Goal: Contribute content

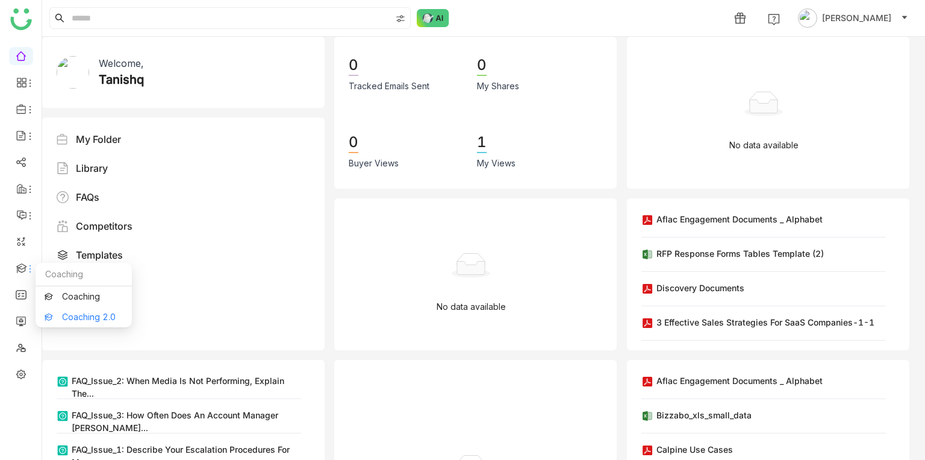
click at [66, 315] on link "Coaching 2.0" at bounding box center [84, 317] width 78 height 8
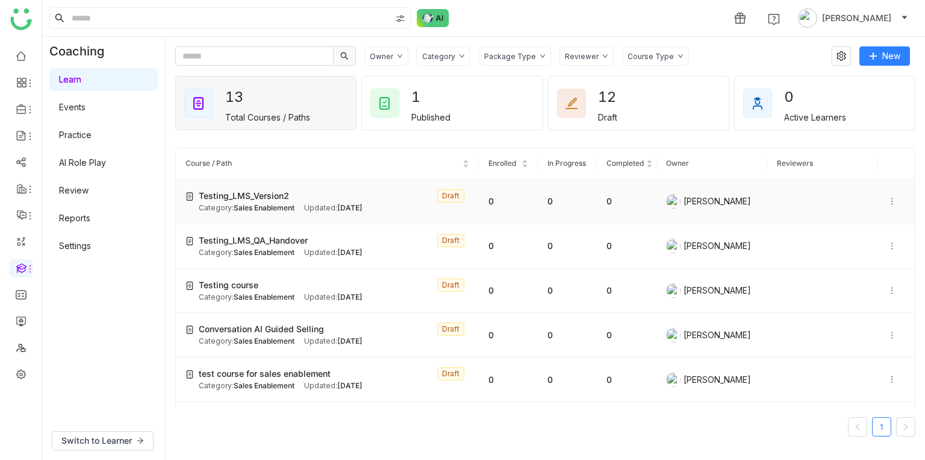
click at [258, 204] on span "Sales Enablement" at bounding box center [264, 207] width 61 height 9
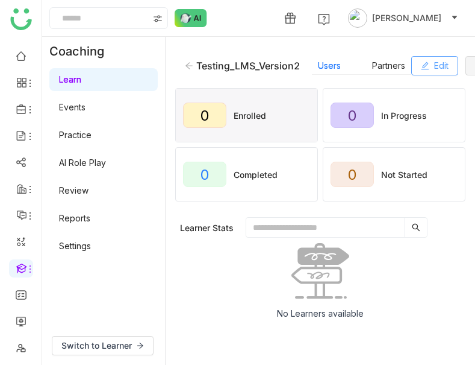
click at [422, 61] on button "Edit" at bounding box center [435, 65] width 47 height 19
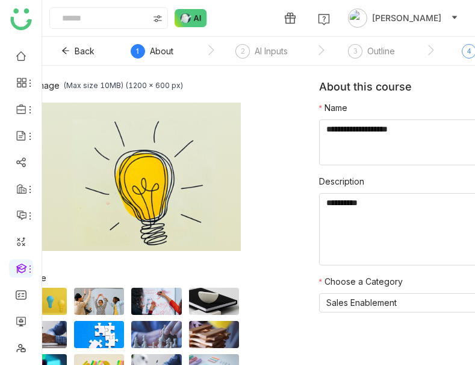
click at [462, 47] on div "4 Build" at bounding box center [481, 55] width 39 height 22
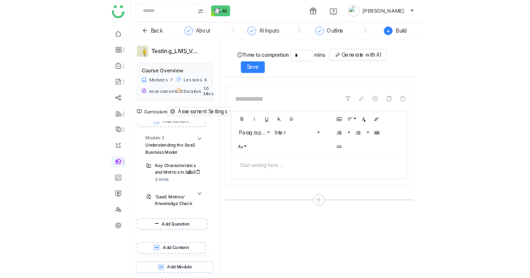
scroll to position [216, 0]
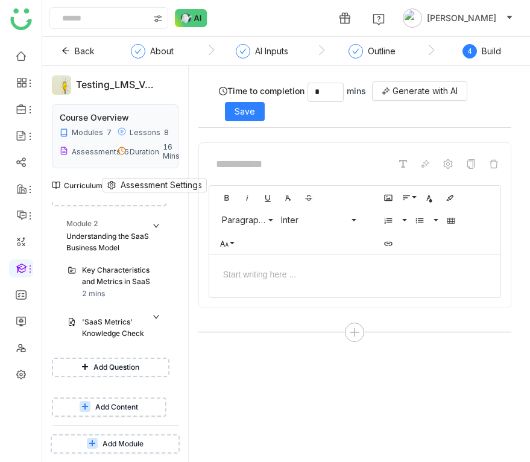
click at [125, 401] on span "Add Content" at bounding box center [116, 406] width 43 height 11
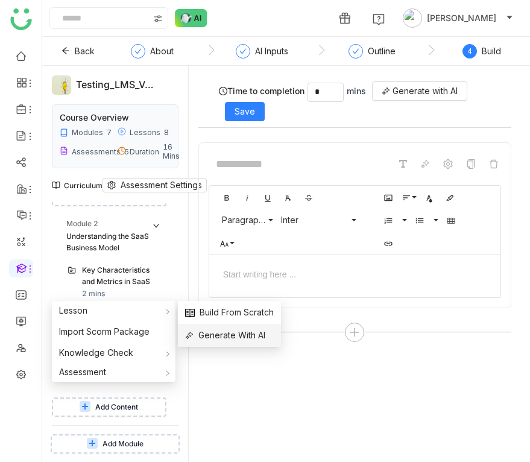
click at [228, 332] on span "Generate With AI" at bounding box center [225, 334] width 80 height 13
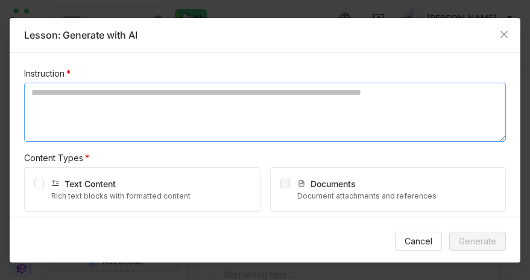
click at [140, 121] on textarea at bounding box center [264, 112] width 481 height 59
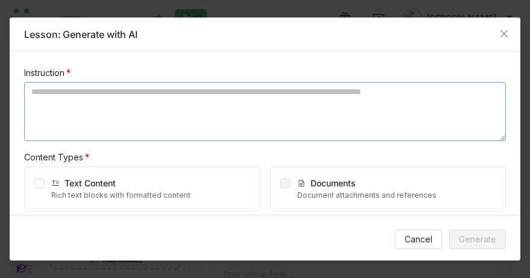
click at [160, 102] on textarea at bounding box center [264, 111] width 481 height 59
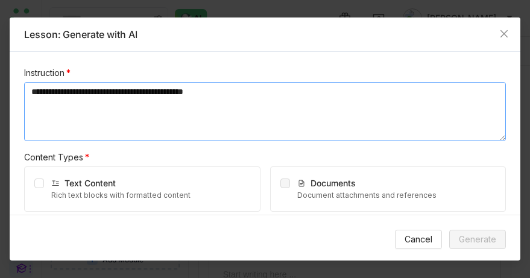
type textarea "**********"
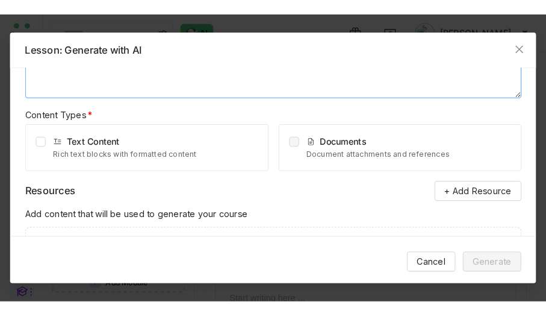
scroll to position [61, 0]
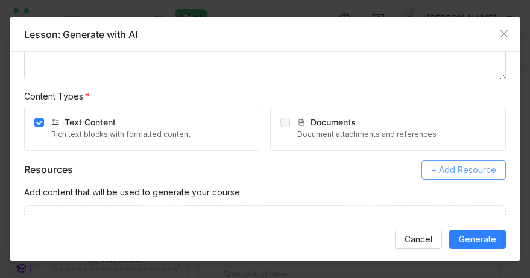
click at [480, 173] on span "+ Add Resource" at bounding box center [463, 169] width 65 height 13
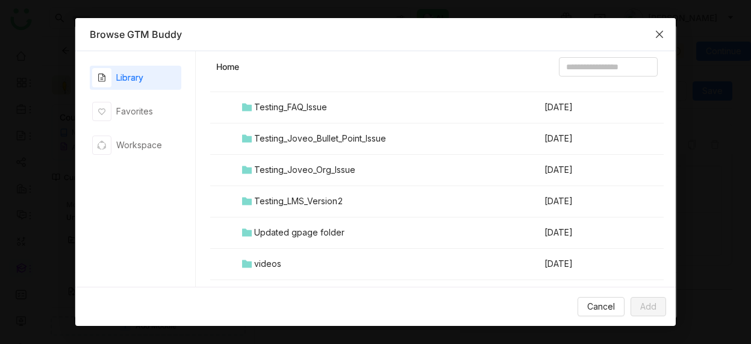
scroll to position [1356, 0]
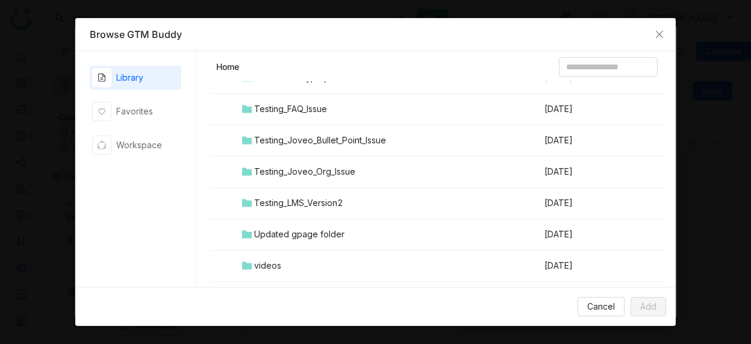
click at [319, 199] on div "Testing_LMS_Version2" at bounding box center [298, 202] width 89 height 13
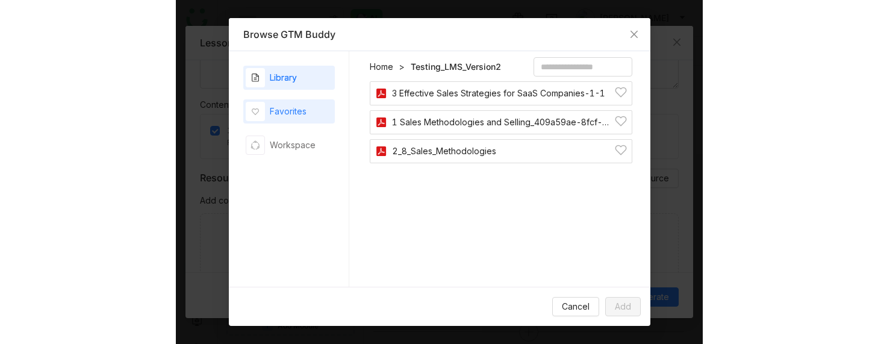
scroll to position [182, 0]
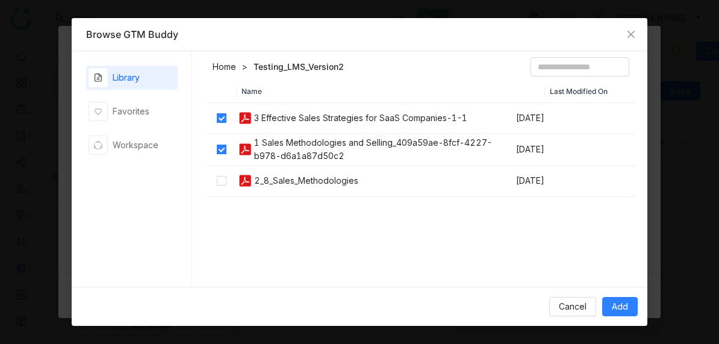
click at [227, 174] on td at bounding box center [222, 181] width 30 height 31
click at [615, 302] on span "Add" at bounding box center [620, 306] width 16 height 13
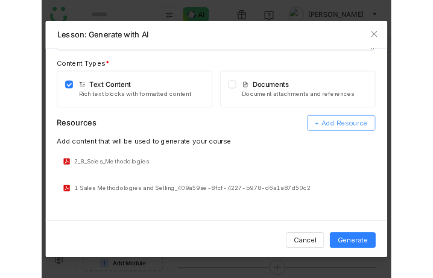
scroll to position [239, 0]
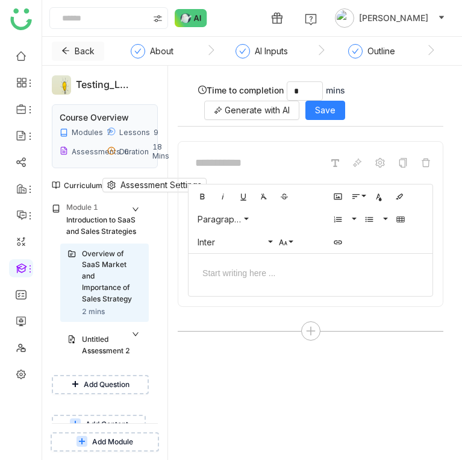
click at [78, 51] on span "Back" at bounding box center [85, 51] width 20 height 13
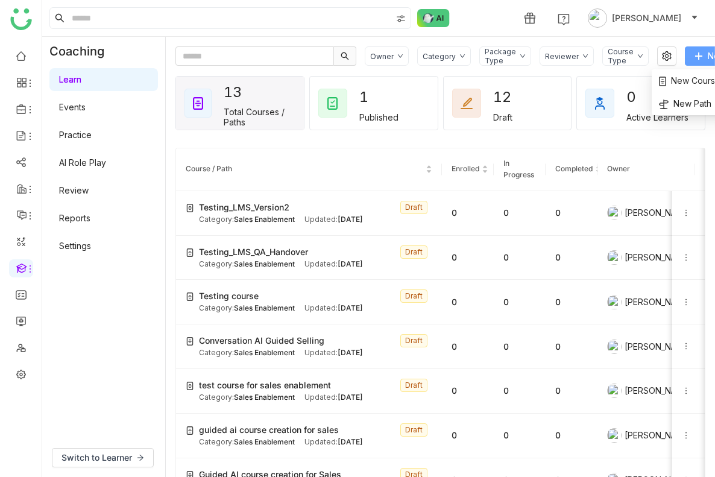
click at [557, 54] on button "New" at bounding box center [709, 55] width 51 height 19
click at [270, 207] on span "Testing_LMS_Version2" at bounding box center [244, 207] width 90 height 13
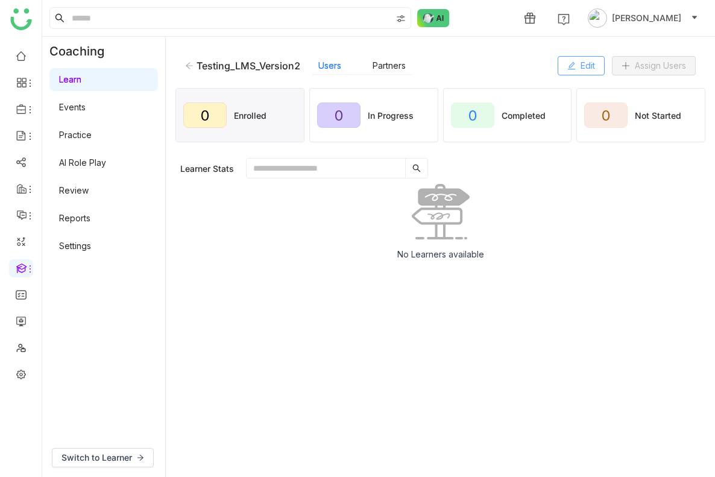
click at [557, 60] on button "Edit" at bounding box center [580, 65] width 47 height 19
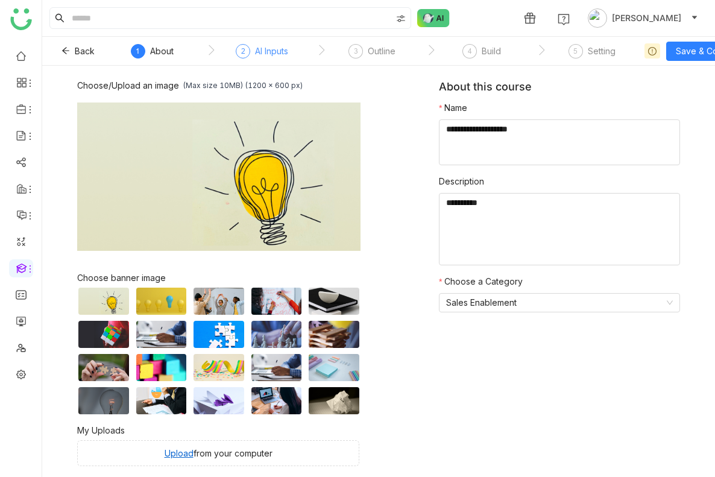
click at [267, 49] on div "AI Inputs" at bounding box center [271, 51] width 33 height 14
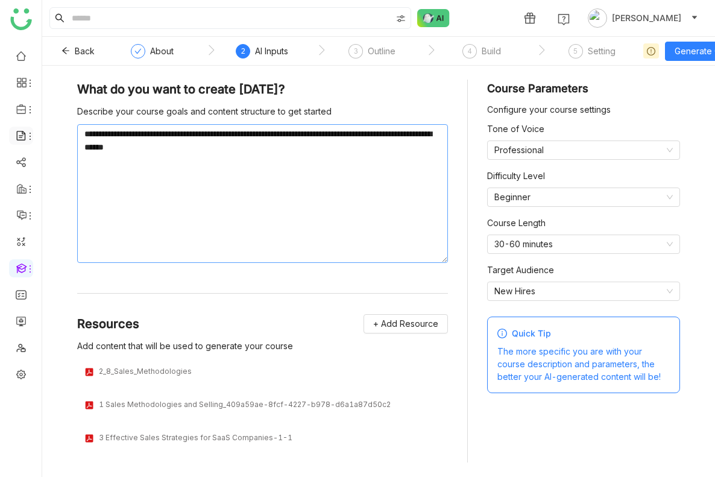
drag, startPoint x: 275, startPoint y: 153, endPoint x: 21, endPoint y: 133, distance: 254.4
click at [21, 133] on nz-layout "**********" at bounding box center [357, 238] width 715 height 477
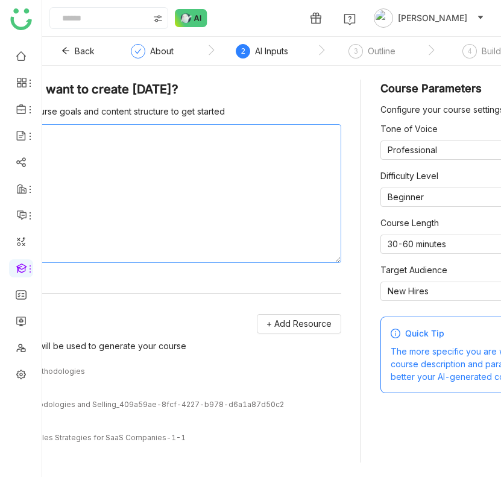
type textarea "**********"
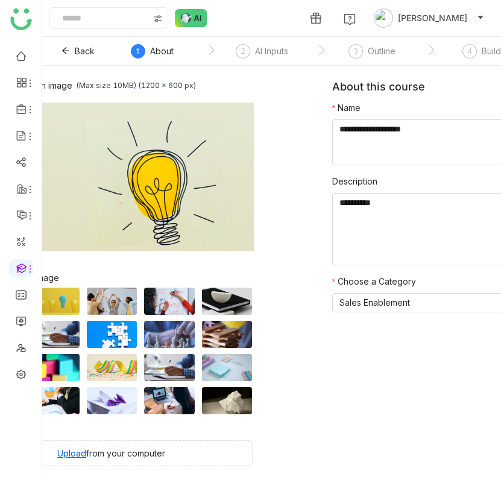
scroll to position [0, 72]
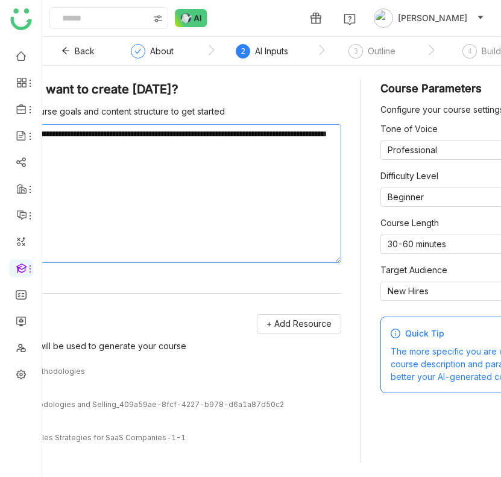
click at [125, 145] on textarea "**********" at bounding box center [155, 193] width 371 height 139
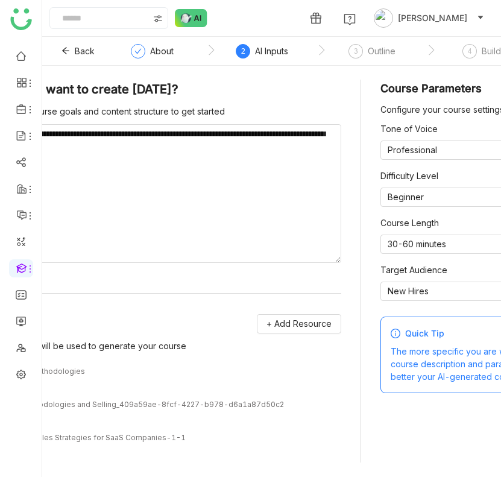
click at [119, 115] on div "Describe your course goals and content structure to get started" at bounding box center [155, 111] width 371 height 13
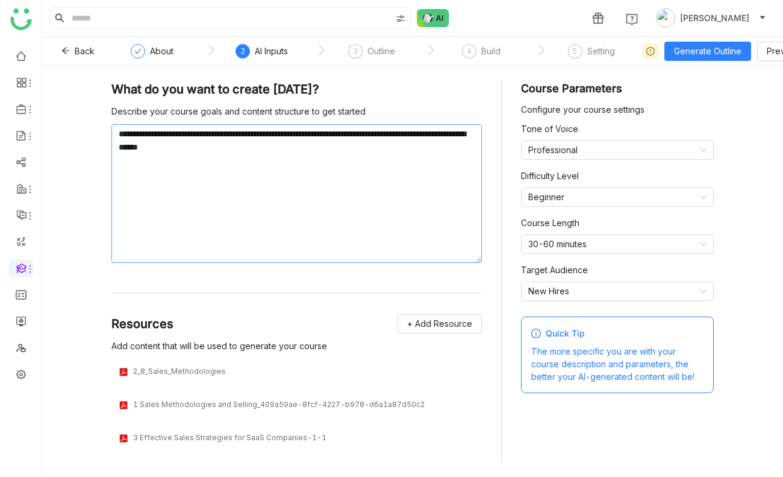
click at [201, 171] on textarea "**********" at bounding box center [296, 193] width 371 height 139
click at [190, 132] on textarea "**********" at bounding box center [296, 193] width 371 height 139
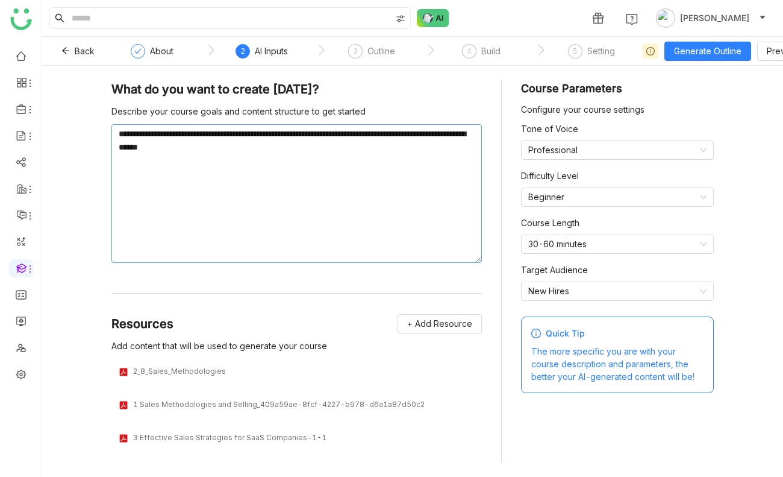
click at [190, 132] on textarea "**********" at bounding box center [296, 193] width 371 height 139
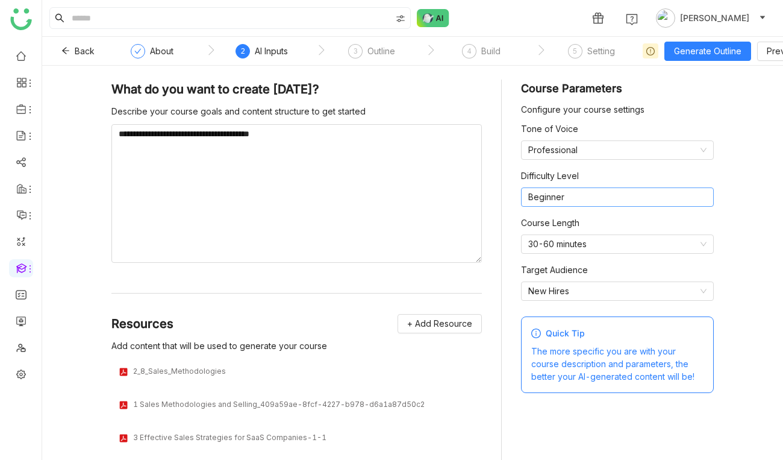
click at [557, 196] on nz-select-item "Beginner" at bounding box center [617, 197] width 178 height 18
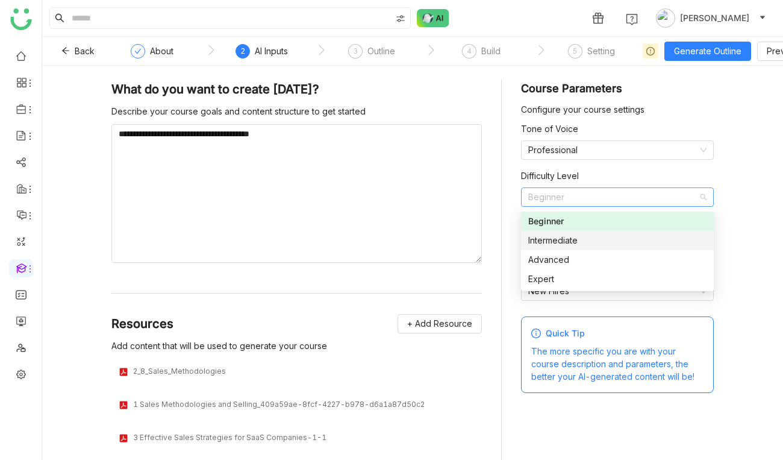
click at [557, 247] on nz-option-item "Intermediate" at bounding box center [617, 240] width 193 height 19
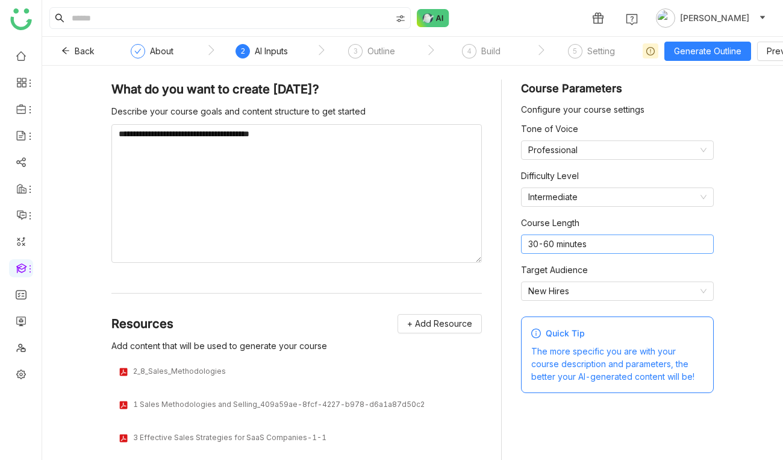
click at [557, 249] on nz-select-item "30-60 minutes" at bounding box center [617, 244] width 178 height 18
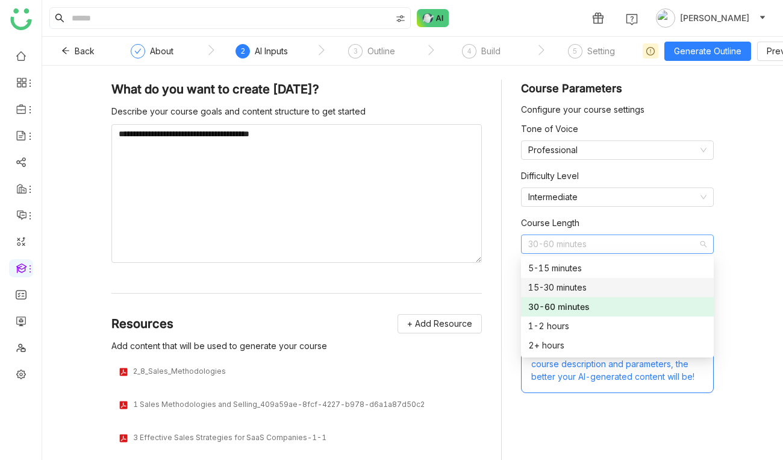
click at [557, 281] on div "15-30 minutes" at bounding box center [617, 287] width 178 height 13
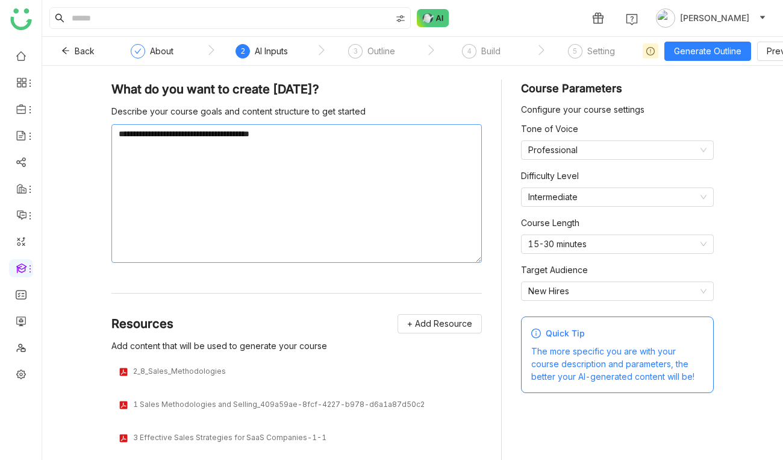
click at [260, 132] on textarea "**********" at bounding box center [296, 193] width 371 height 139
type textarea "**********"
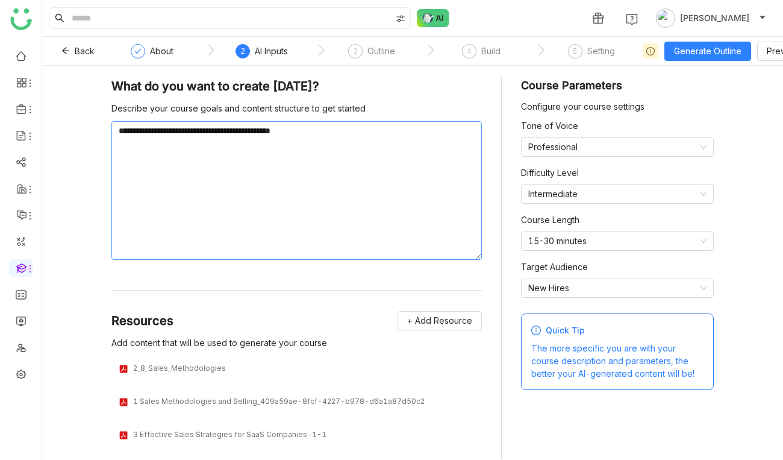
scroll to position [13, 0]
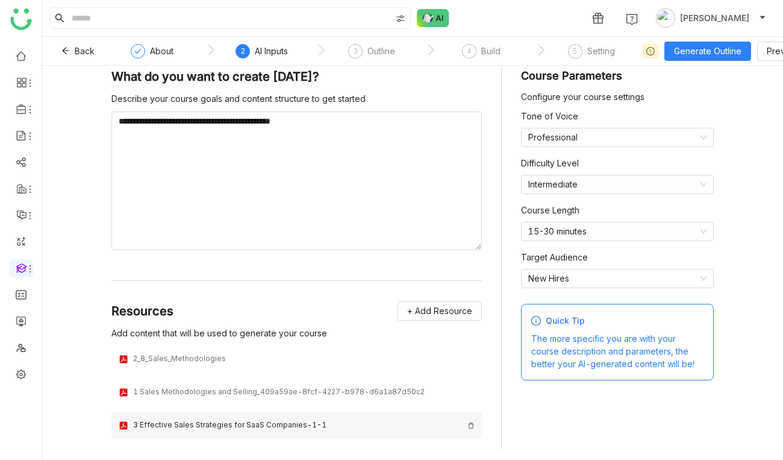
click at [475, 424] on div "3 Effective Sales Strategies for SaaS Companies-1-1" at bounding box center [296, 425] width 371 height 26
click at [471, 424] on img at bounding box center [471, 425] width 7 height 7
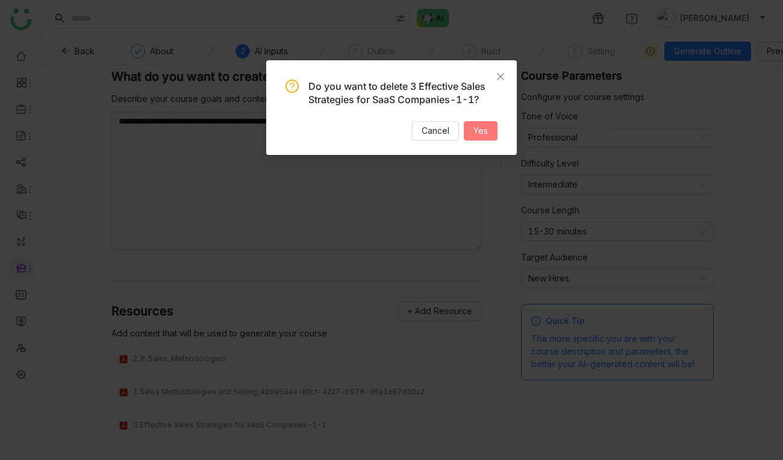
click at [477, 124] on span "Yes" at bounding box center [481, 130] width 14 height 13
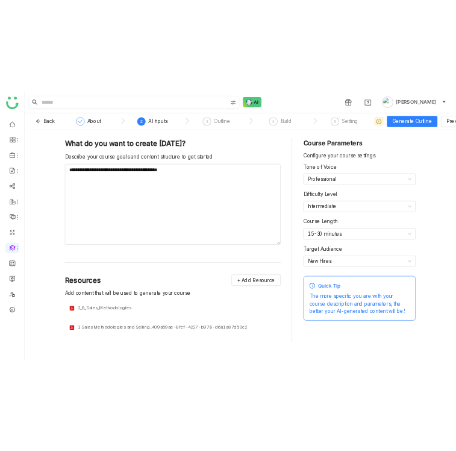
scroll to position [0, 0]
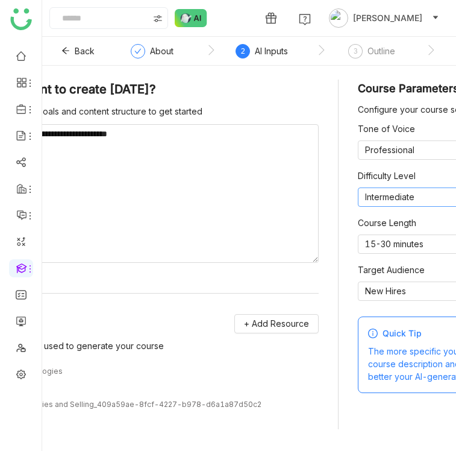
click at [381, 199] on nz-select-item "Intermediate" at bounding box center [454, 197] width 178 height 18
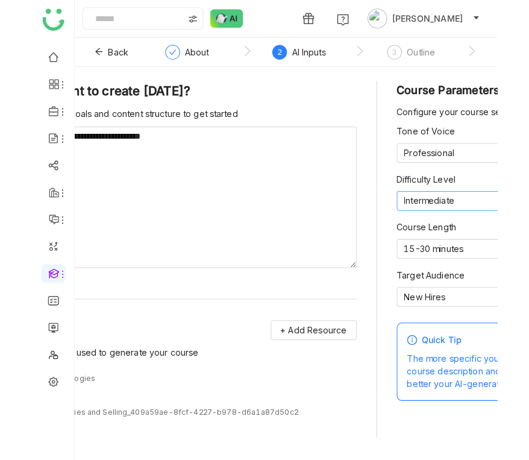
scroll to position [0, 78]
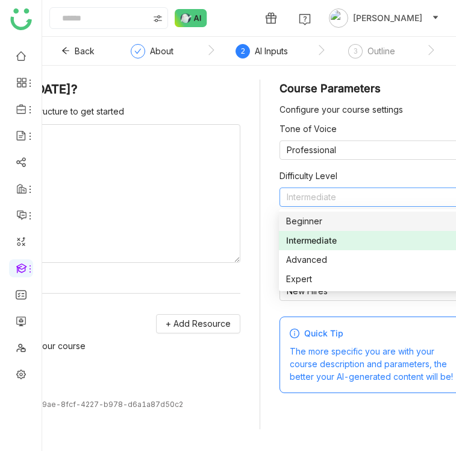
click at [350, 230] on nz-option-item "Beginner" at bounding box center [375, 220] width 193 height 19
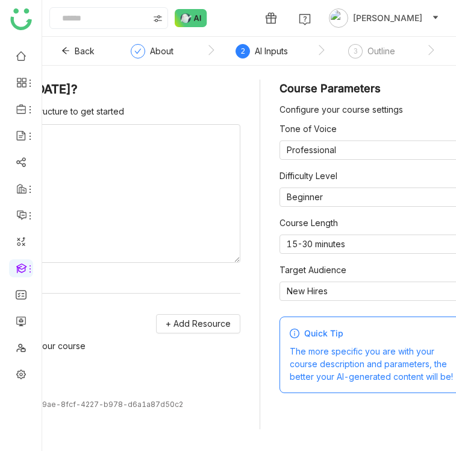
click at [254, 227] on form "**********" at bounding box center [171, 254] width 603 height 349
click at [309, 240] on nz-select-item "15-30 minutes" at bounding box center [376, 244] width 178 height 18
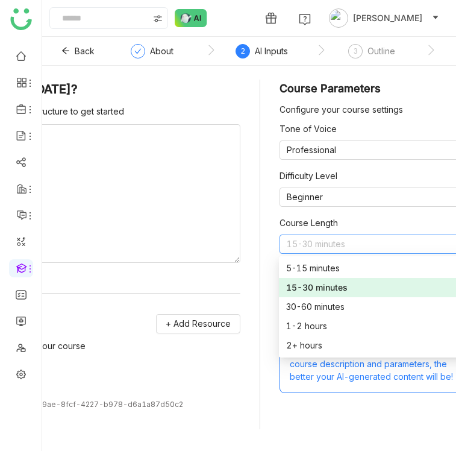
click at [328, 296] on nz-option-item "15-30 minutes" at bounding box center [375, 287] width 193 height 19
click at [328, 302] on div "Tone of Voice Professional Difficulty Level Beginner Course Length 15-30 minute…" at bounding box center [376, 216] width 193 height 188
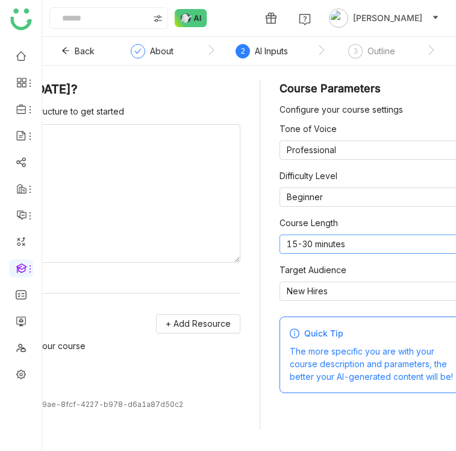
click at [328, 241] on nz-select-item "15-30 minutes" at bounding box center [376, 244] width 178 height 18
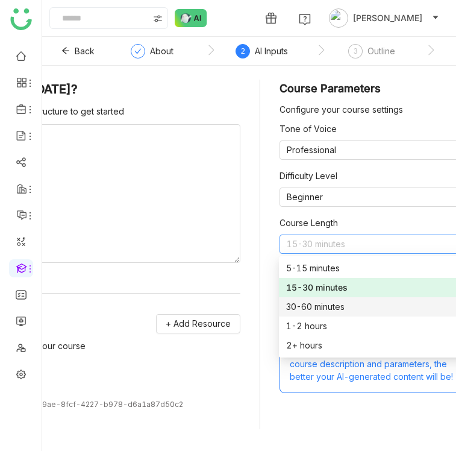
click at [328, 304] on div "30-60 minutes" at bounding box center [375, 306] width 178 height 13
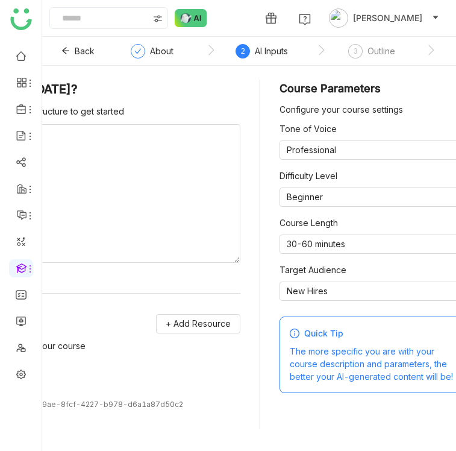
click at [274, 268] on form "**********" at bounding box center [171, 254] width 603 height 349
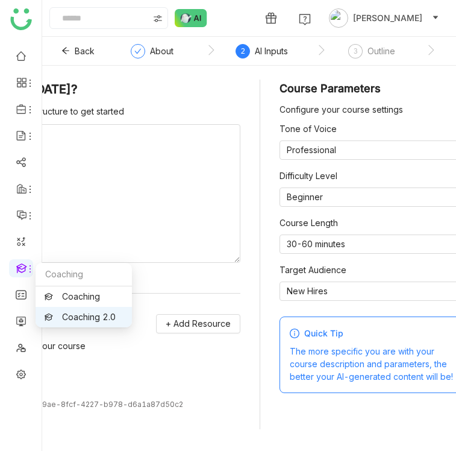
click at [72, 316] on link "Coaching 2.0" at bounding box center [84, 317] width 78 height 8
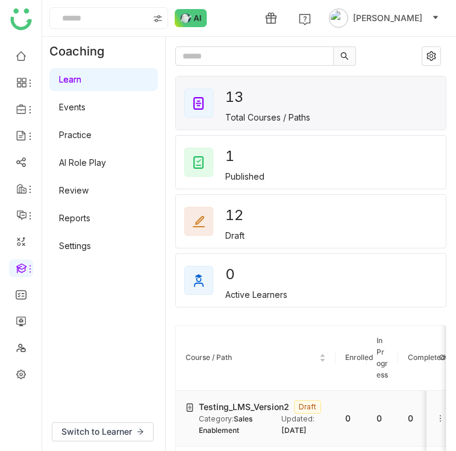
click at [218, 409] on span "Testing_LMS_Version2" at bounding box center [244, 406] width 90 height 13
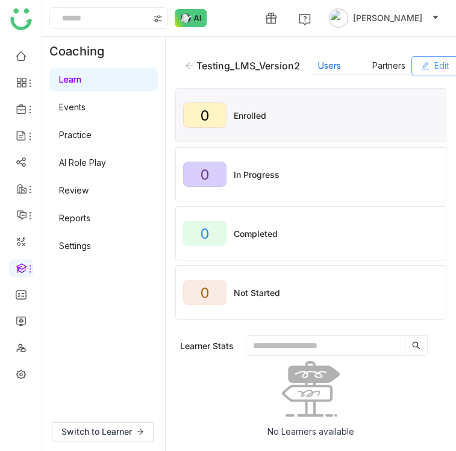
click at [439, 64] on span "Edit" at bounding box center [441, 65] width 14 height 13
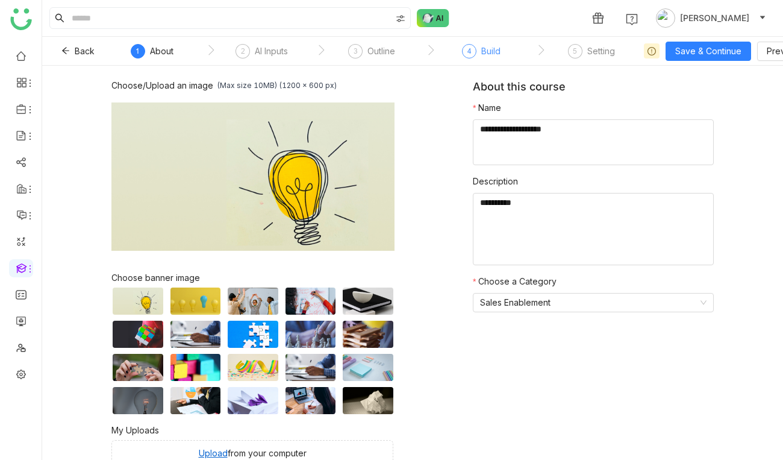
click at [492, 51] on div "Build" at bounding box center [490, 51] width 19 height 14
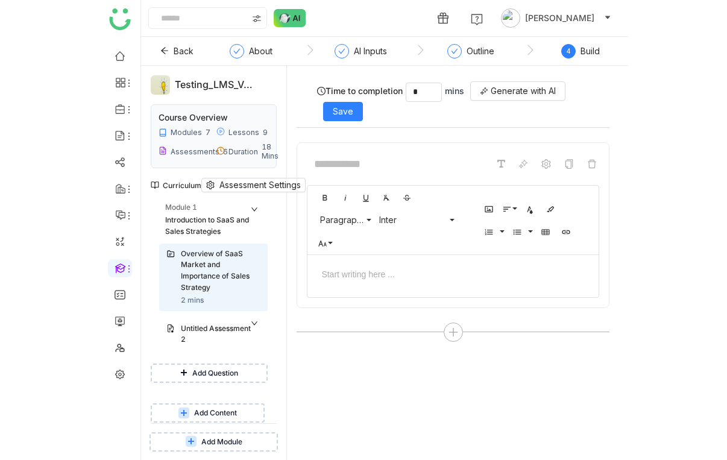
scroll to position [39, 0]
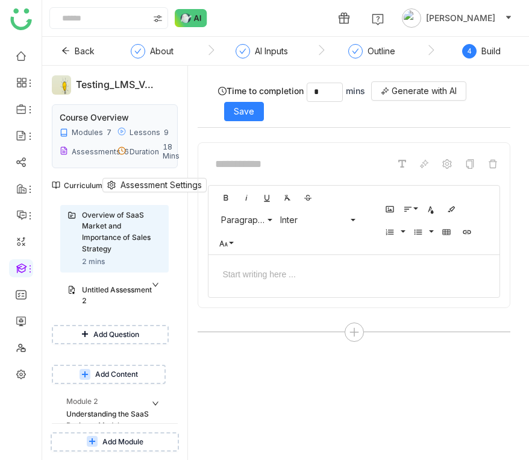
click at [129, 369] on span "Add Content" at bounding box center [116, 374] width 43 height 11
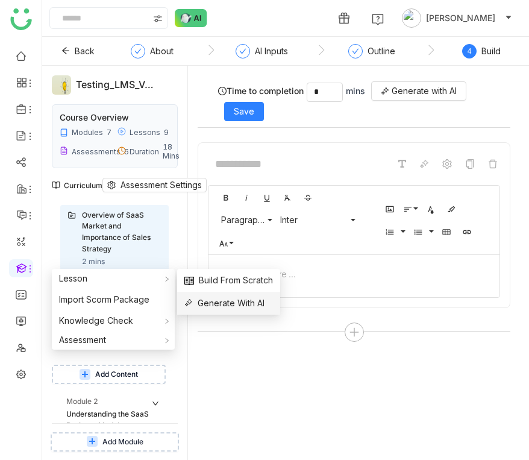
click at [216, 298] on span "Generate With AI" at bounding box center [224, 302] width 80 height 13
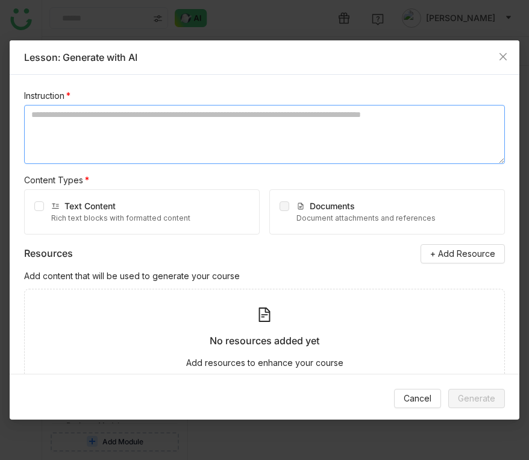
click at [114, 145] on textarea at bounding box center [264, 134] width 481 height 59
type textarea "*"
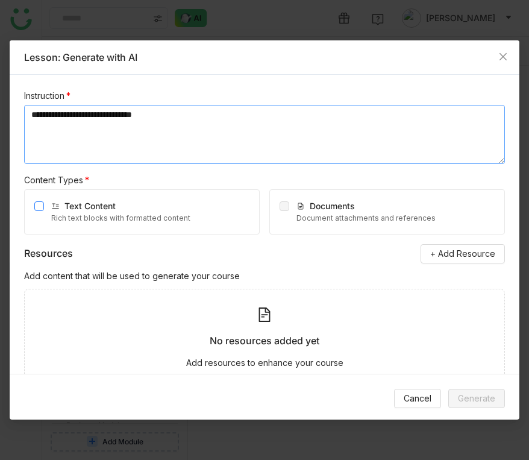
type textarea "**********"
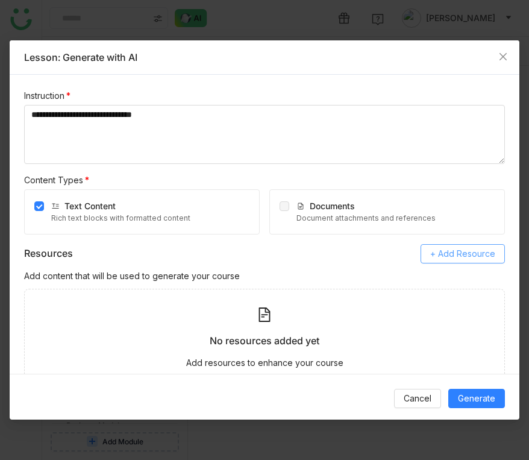
click at [454, 261] on button "+ Add Resource" at bounding box center [463, 253] width 84 height 19
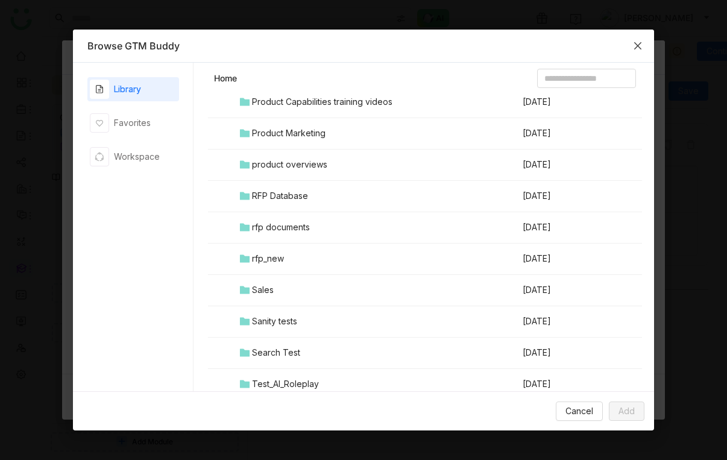
scroll to position [1315, 0]
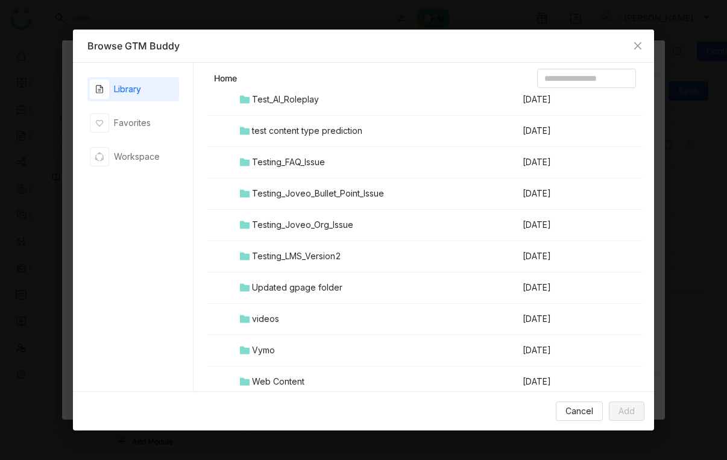
click at [308, 255] on div "Testing_LMS_Version2" at bounding box center [296, 255] width 89 height 13
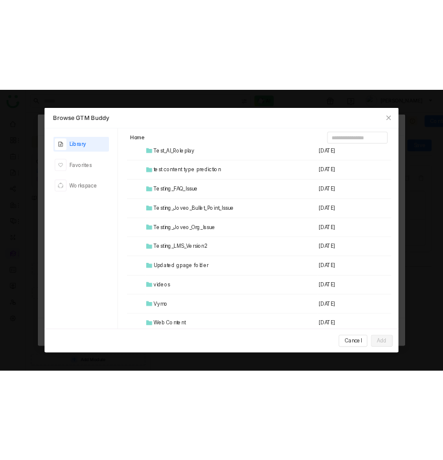
scroll to position [0, 0]
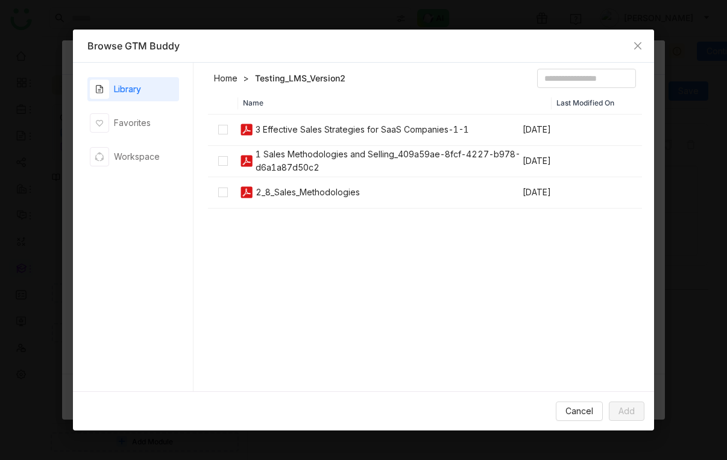
click at [217, 159] on td at bounding box center [223, 161] width 30 height 31
click at [557, 408] on span "Add" at bounding box center [626, 410] width 16 height 13
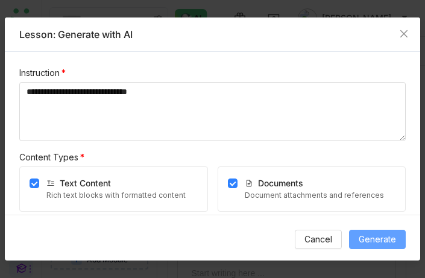
click at [370, 234] on span "Generate" at bounding box center [376, 239] width 37 height 13
